Goal: Task Accomplishment & Management: Use online tool/utility

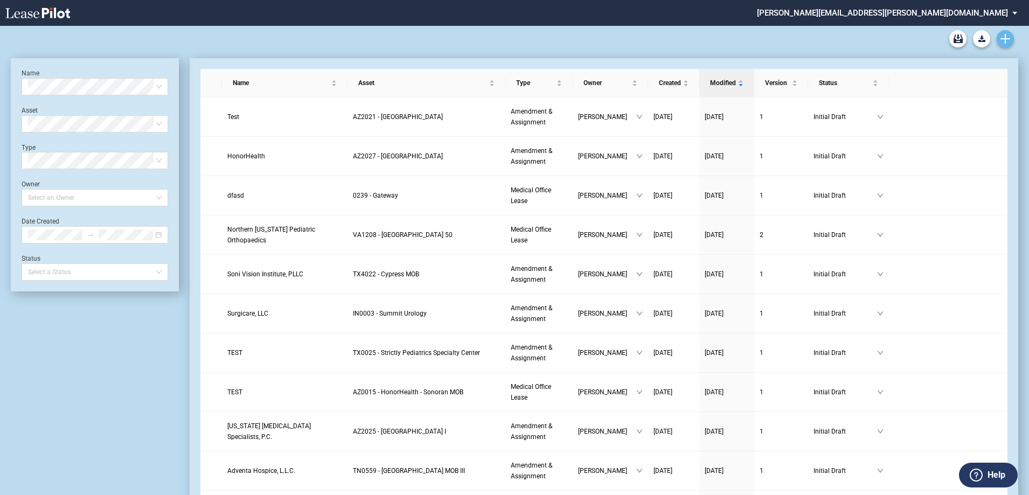
click at [1009, 38] on use "Create new document" at bounding box center [1005, 39] width 10 height 10
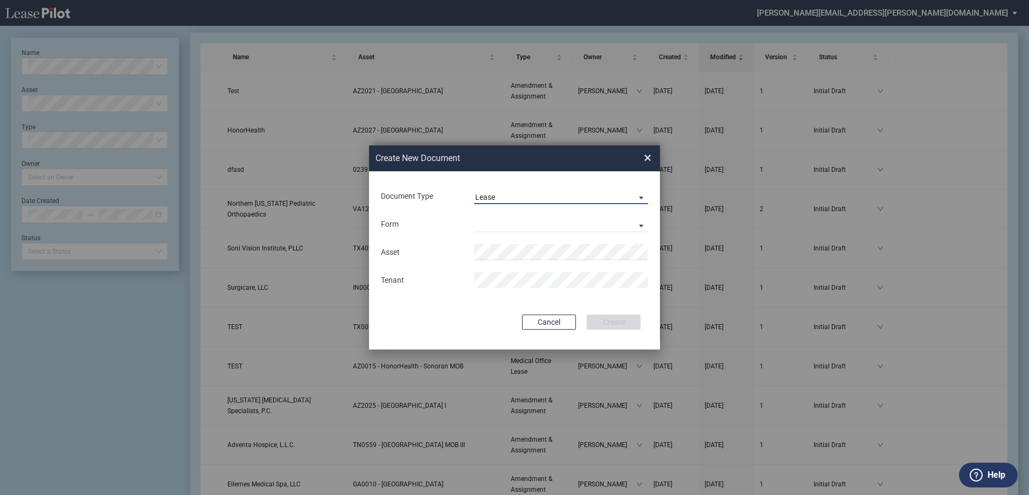
click at [508, 197] on span "Lease" at bounding box center [552, 197] width 155 height 11
click at [513, 222] on div "Amendment" at bounding box center [498, 223] width 46 height 12
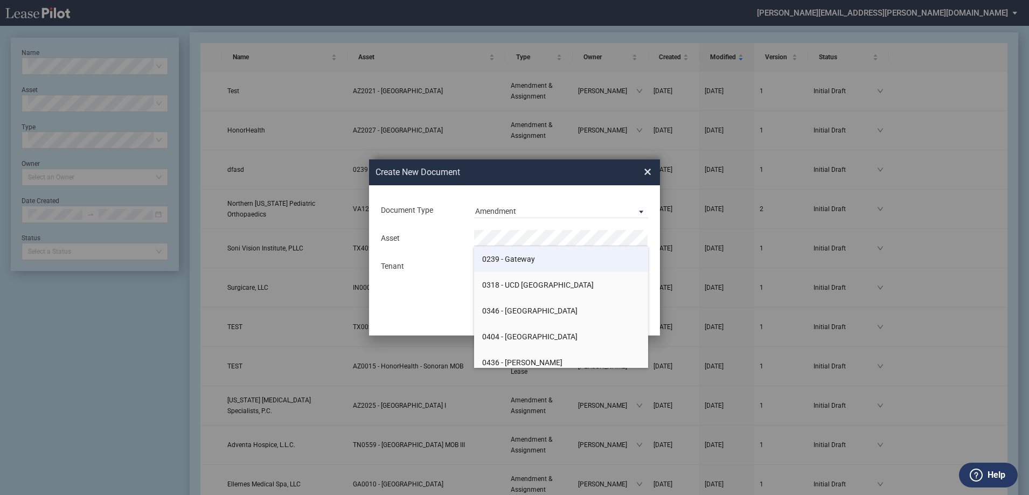
click at [535, 254] on li "0239 - Gateway" at bounding box center [561, 259] width 174 height 26
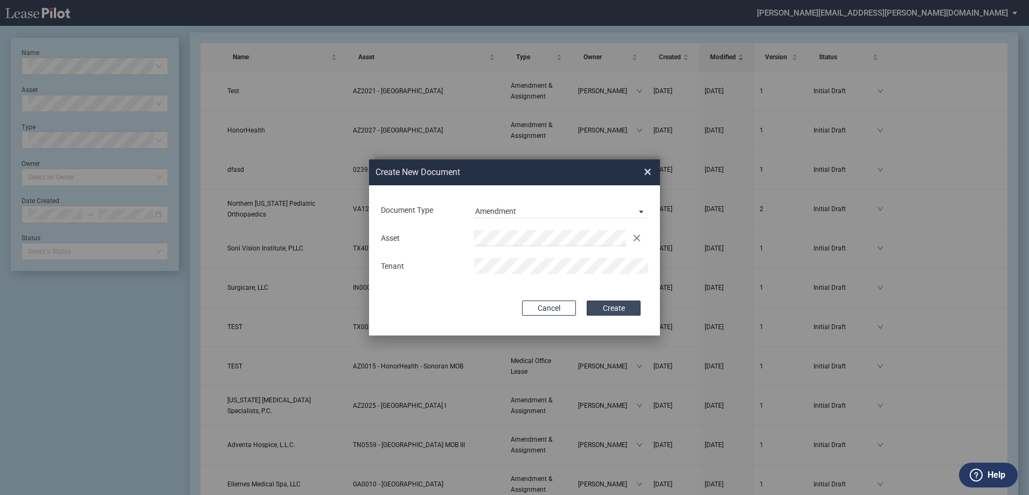
click at [626, 308] on button "Create" at bounding box center [614, 308] width 54 height 15
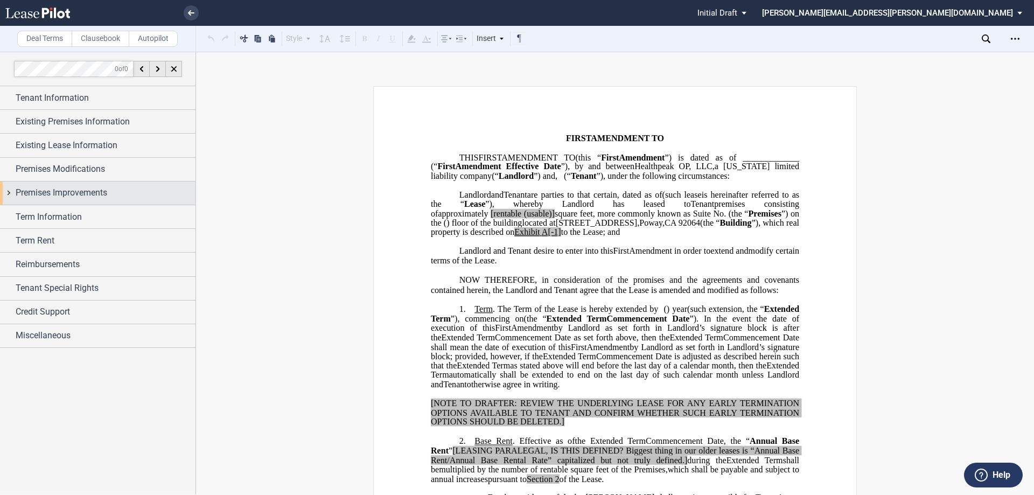
click at [94, 191] on span "Premises Improvements" at bounding box center [62, 192] width 92 height 13
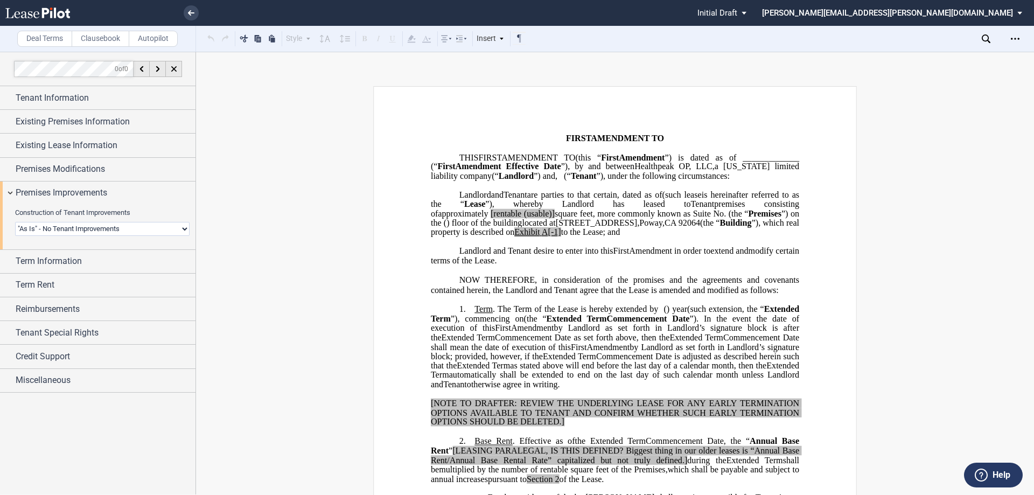
click at [118, 226] on select "Landlord Constructs Tenant Improvements Tenant Constructs Tenant Improvements "…" at bounding box center [102, 229] width 175 height 14
click at [118, 231] on select "Landlord Constructs Tenant Improvements Tenant Constructs Tenant Improvements "…" at bounding box center [102, 229] width 175 height 14
click at [182, 232] on select "Landlord Constructs Tenant Improvements Tenant Constructs Tenant Improvements "…" at bounding box center [102, 229] width 175 height 14
select select "landlord"
click at [15, 222] on select "Landlord Constructs Tenant Improvements Tenant Constructs Tenant Improvements "…" at bounding box center [102, 229] width 175 height 14
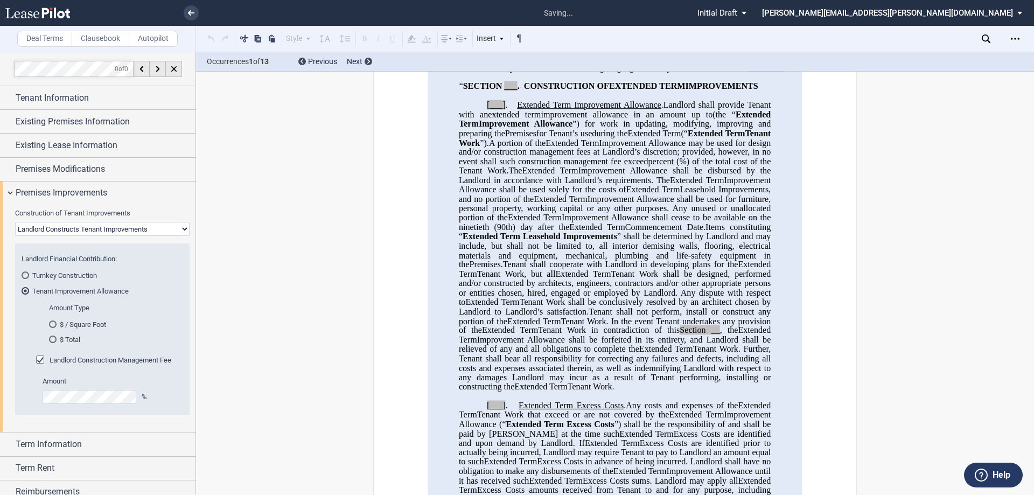
scroll to position [431, 0]
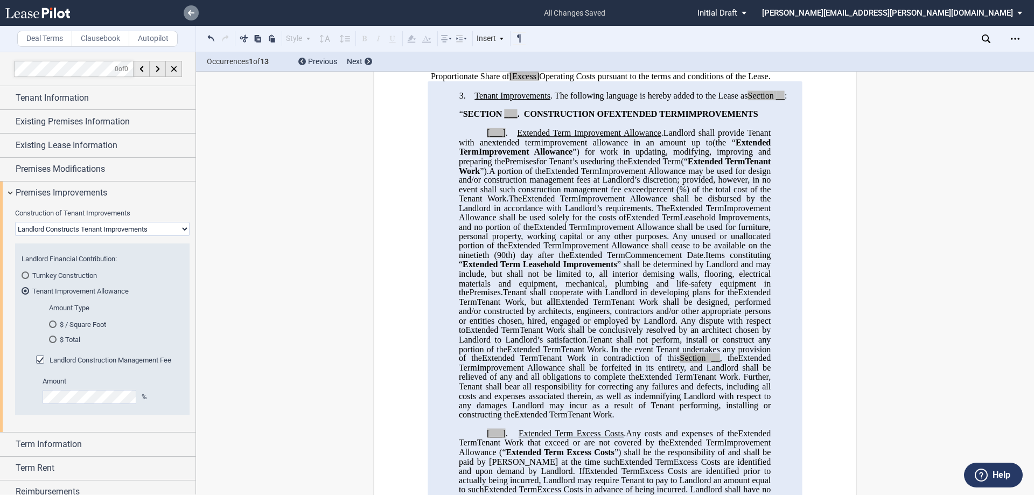
click at [194, 11] on icon at bounding box center [191, 12] width 6 height 5
